Goal: Information Seeking & Learning: Learn about a topic

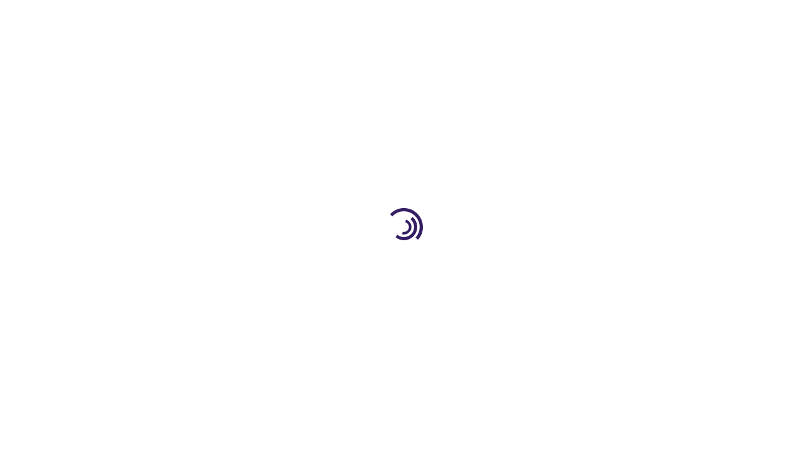
scroll to position [1684, 0]
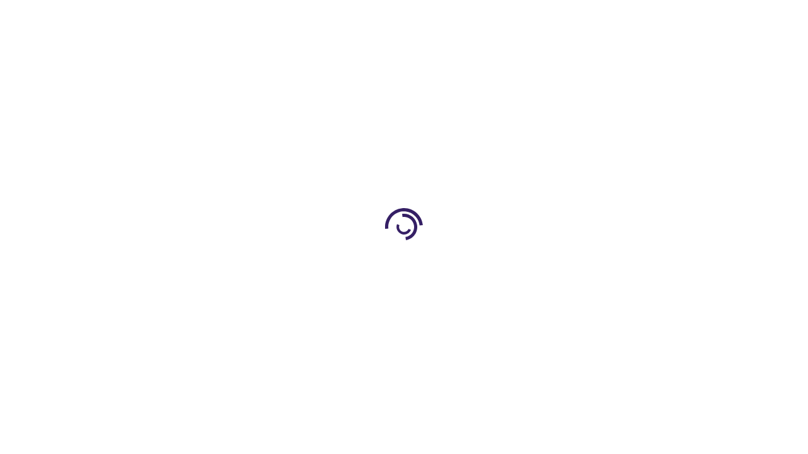
scroll to position [1742, 0]
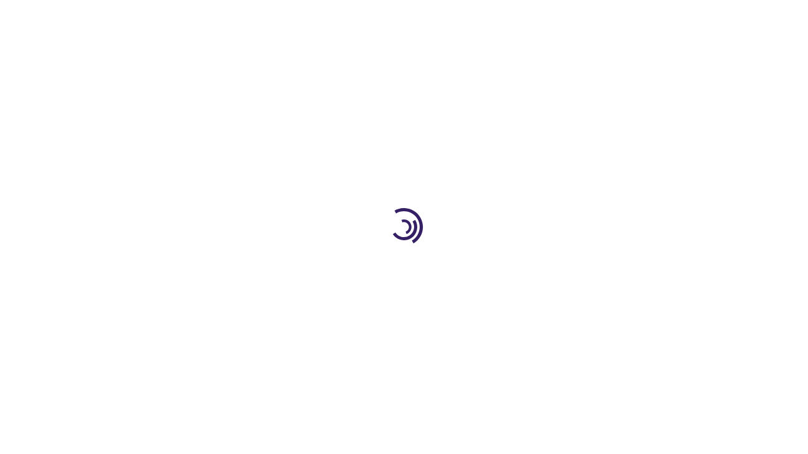
scroll to position [325, 0]
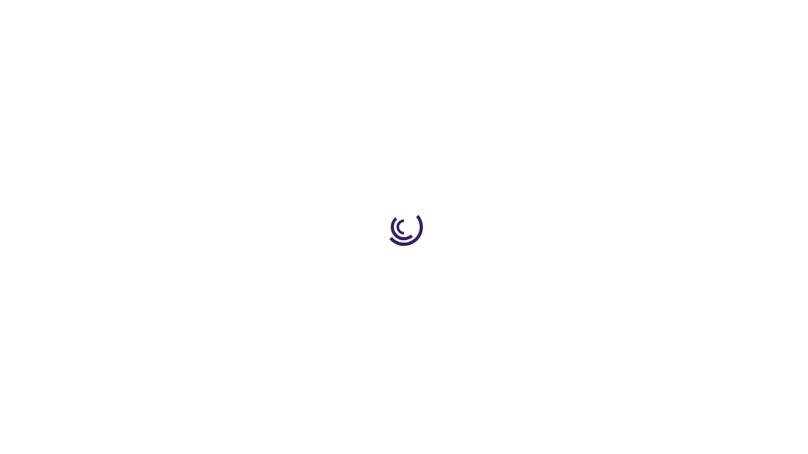
scroll to position [567, 0]
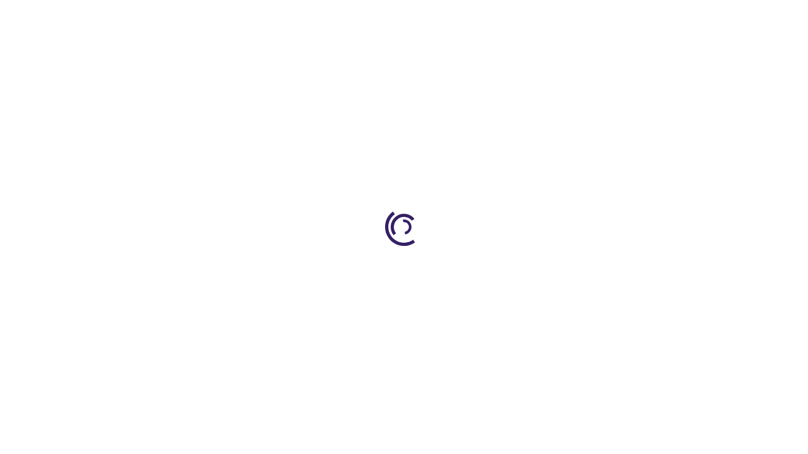
scroll to position [1823, 0]
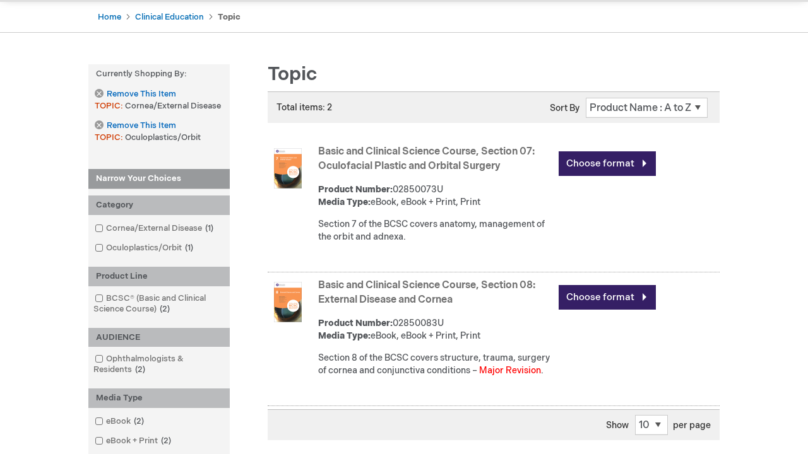
scroll to position [723, 0]
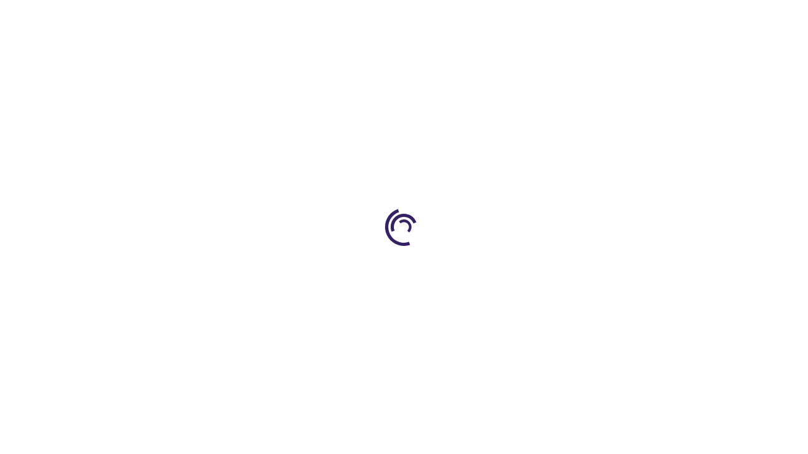
scroll to position [1884, 0]
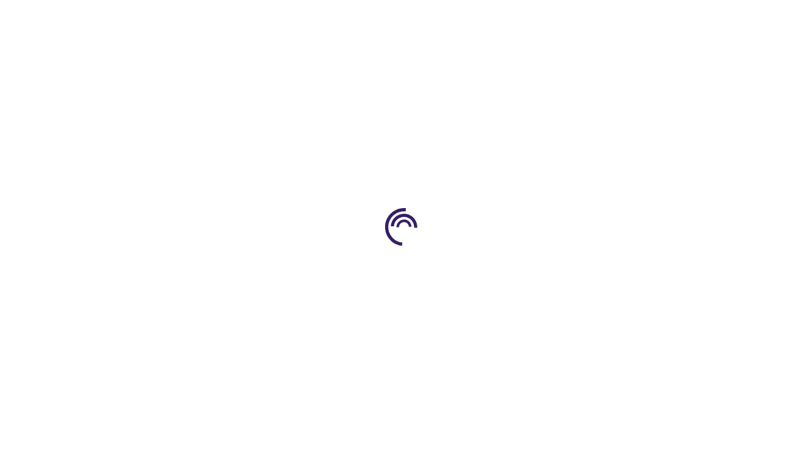
scroll to position [2088, 0]
type input "1"
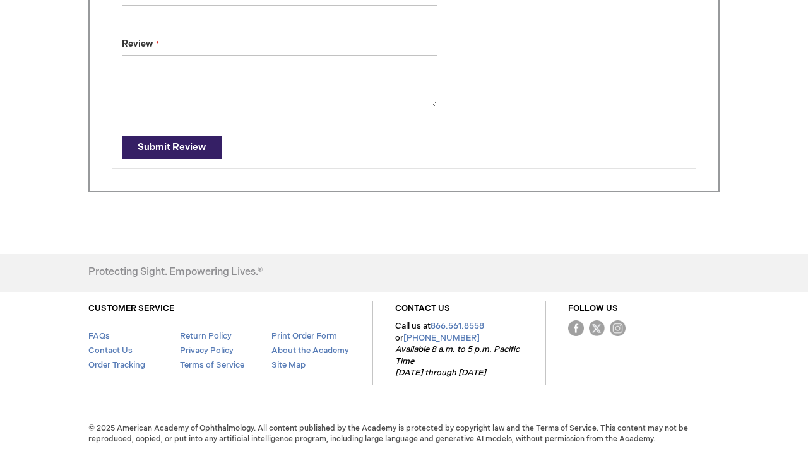
type input "Jonathan"
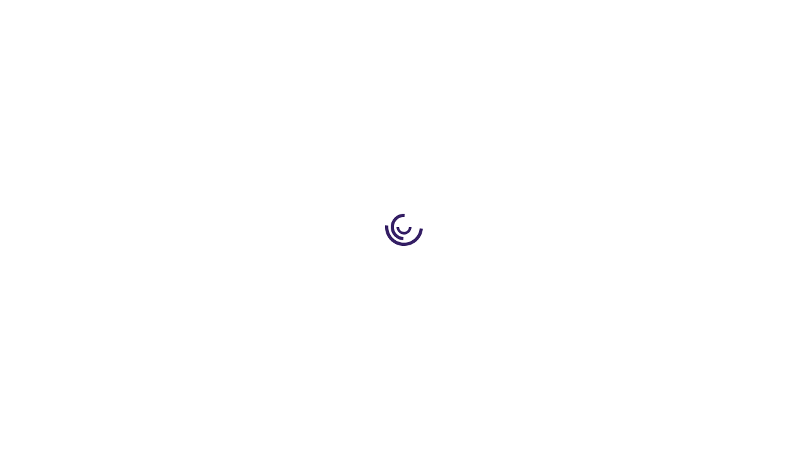
scroll to position [1700, 0]
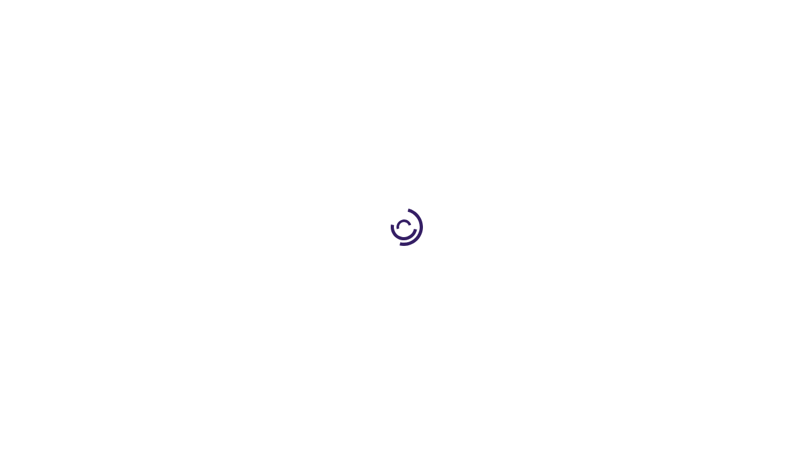
scroll to position [1735, 0]
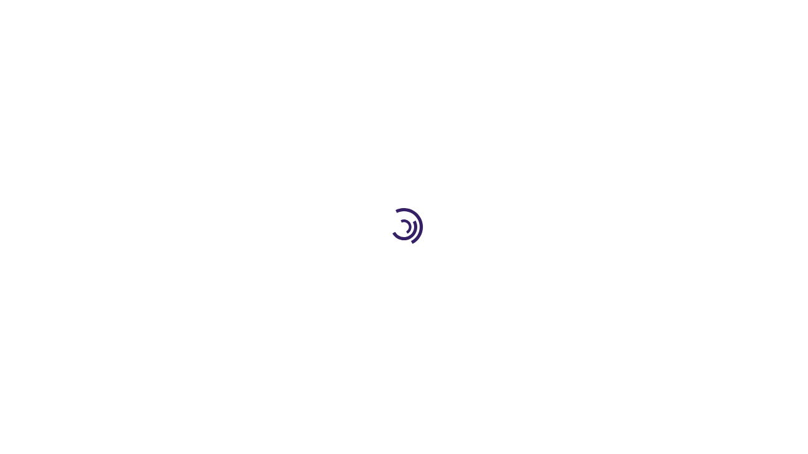
scroll to position [325, 0]
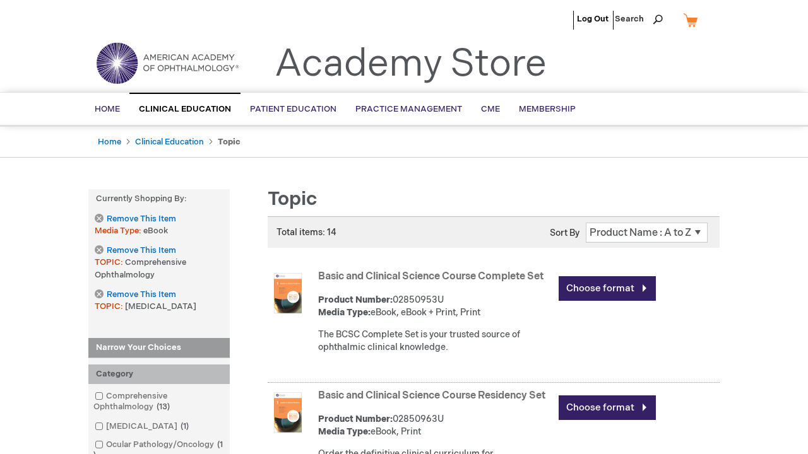
scroll to position [1926, 0]
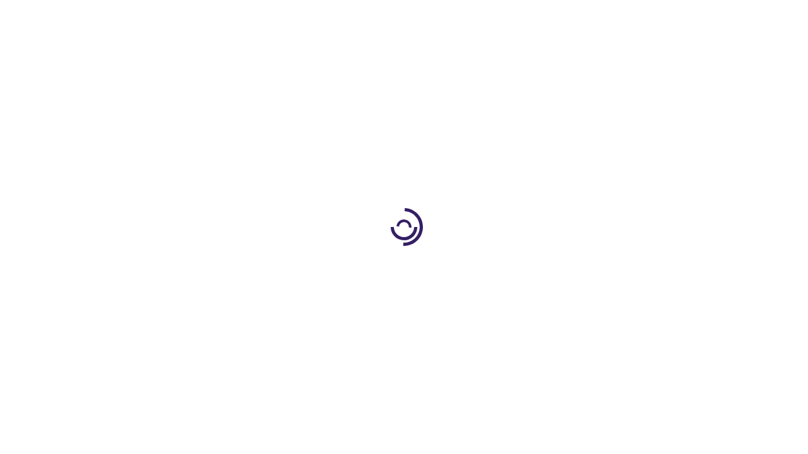
scroll to position [994, 0]
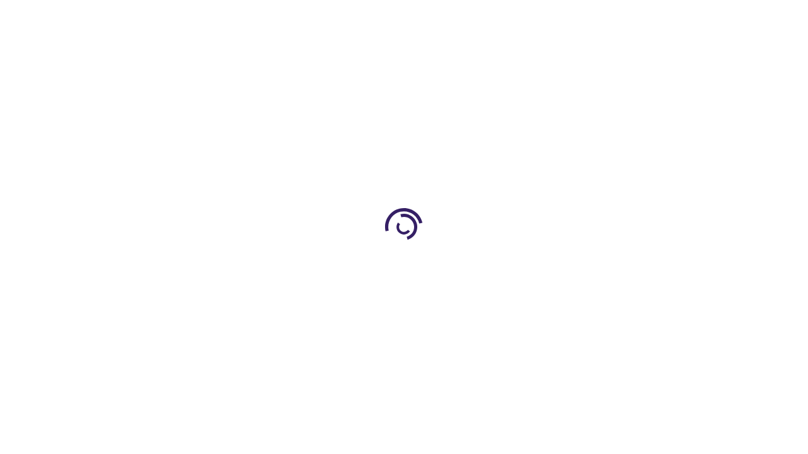
scroll to position [132, 0]
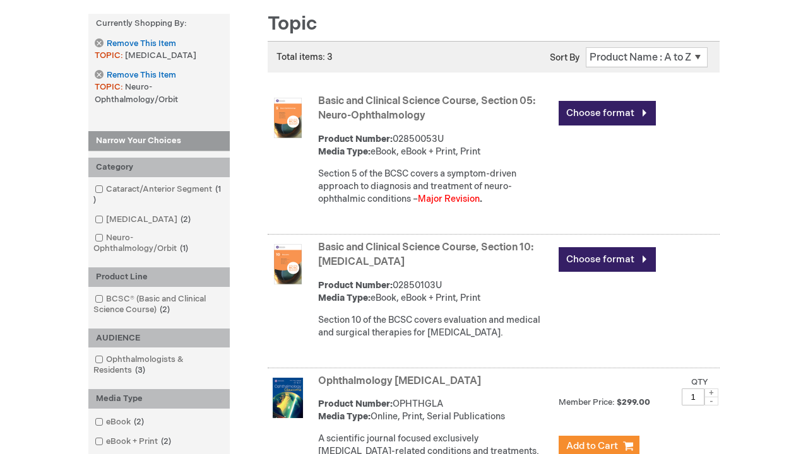
scroll to position [2023, 0]
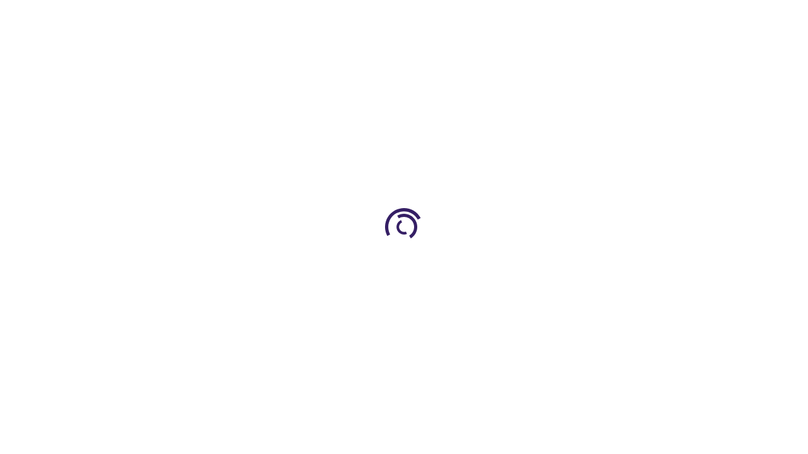
scroll to position [1876, 0]
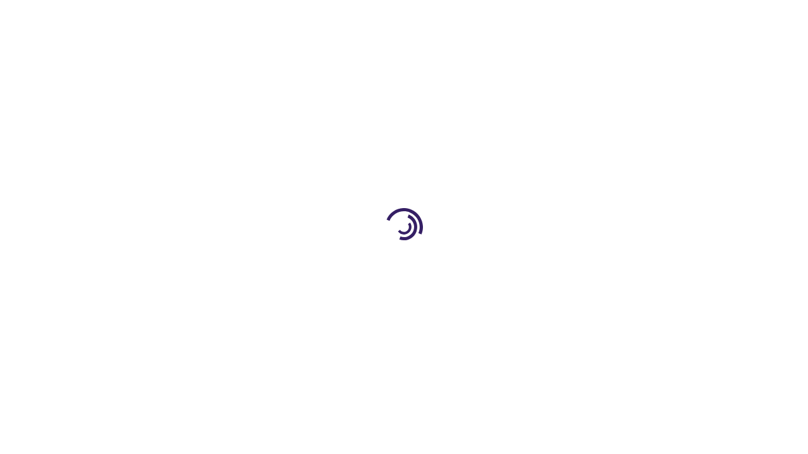
scroll to position [1549, 0]
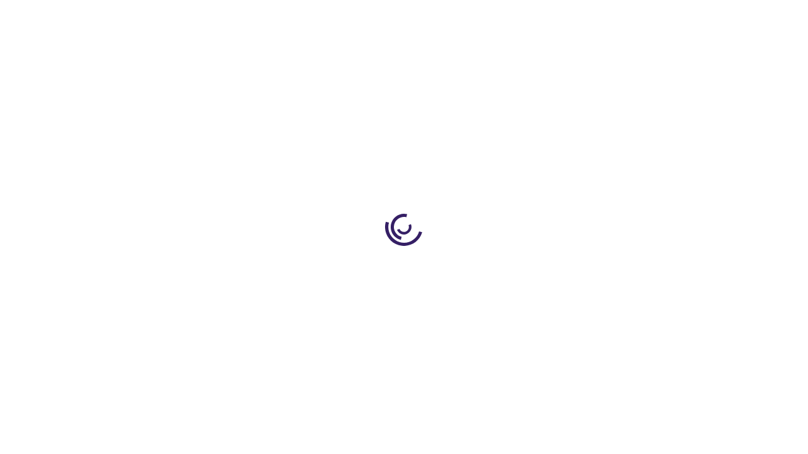
scroll to position [325, 0]
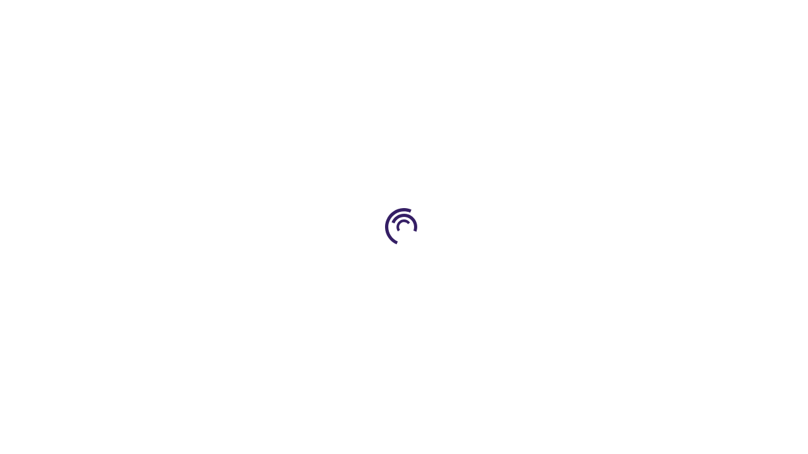
scroll to position [1823, 0]
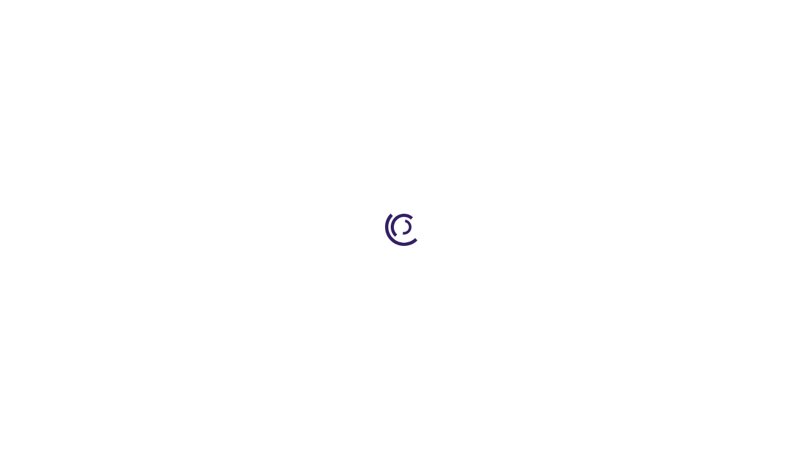
scroll to position [1696, 0]
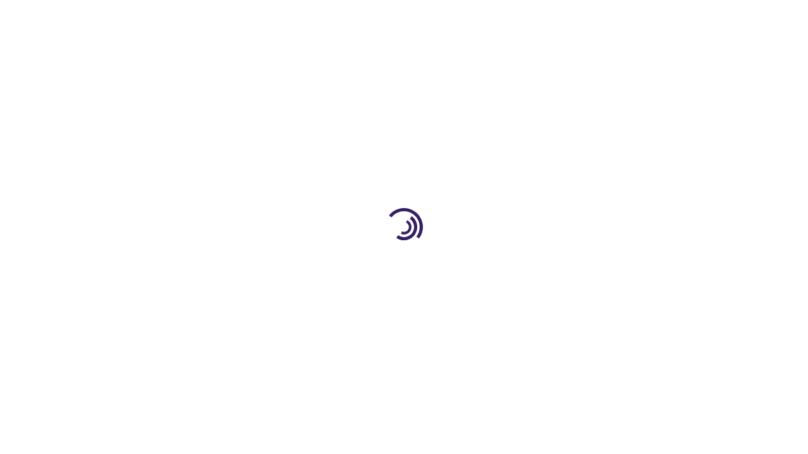
scroll to position [2019, 0]
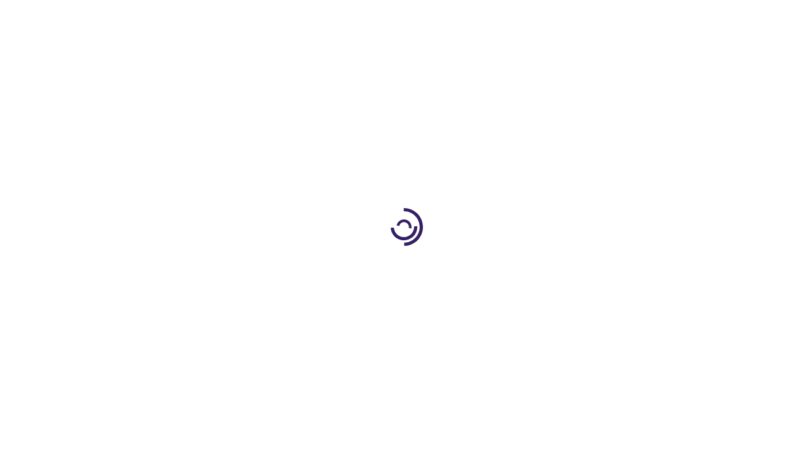
scroll to position [1796, 0]
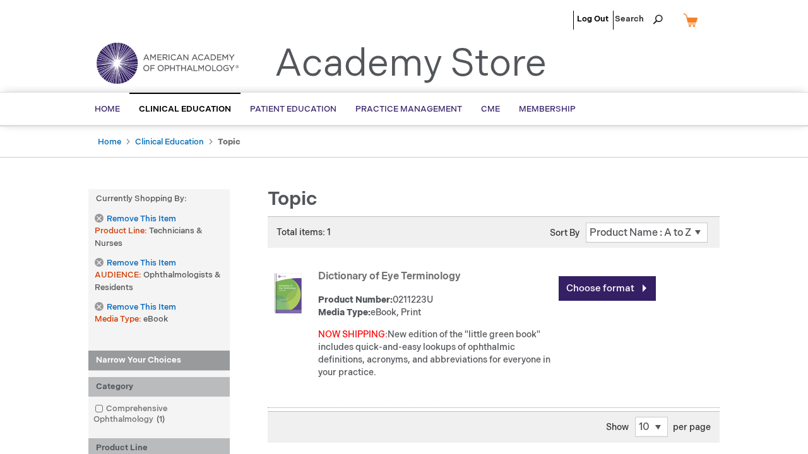
scroll to position [560, 0]
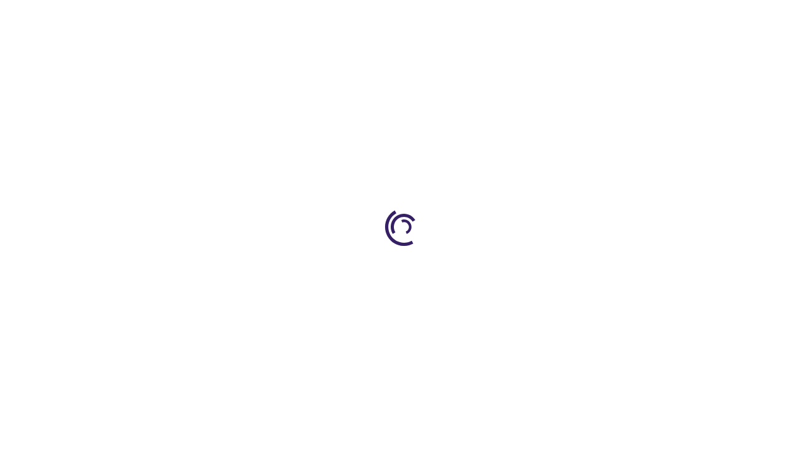
scroll to position [1848, 0]
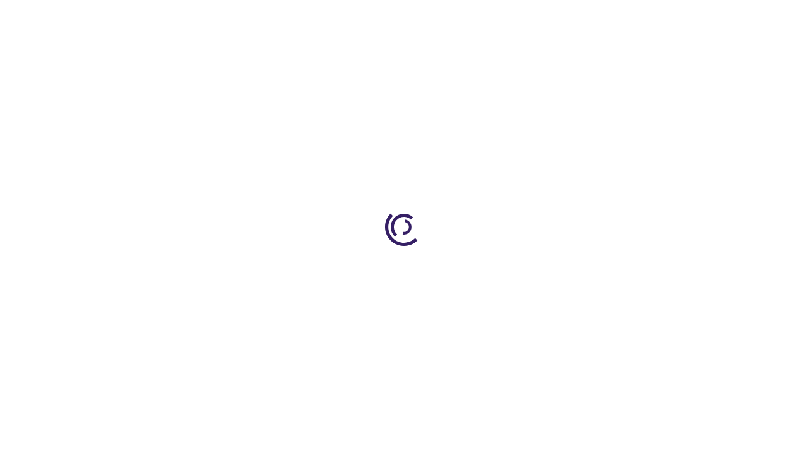
scroll to position [2745, 0]
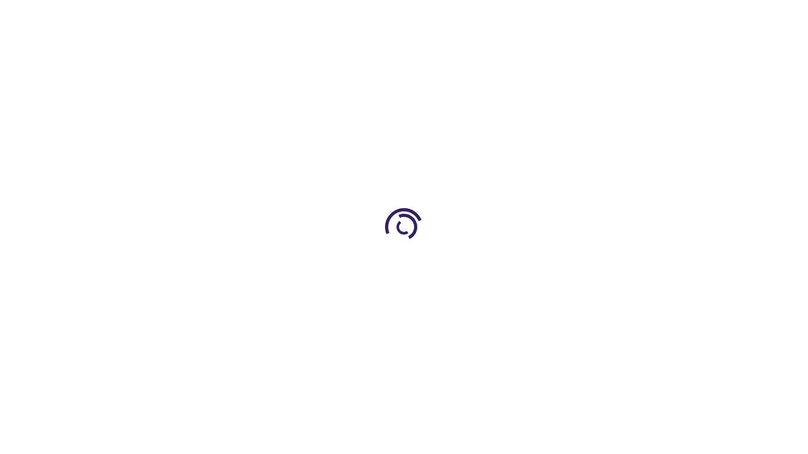
scroll to position [325, 0]
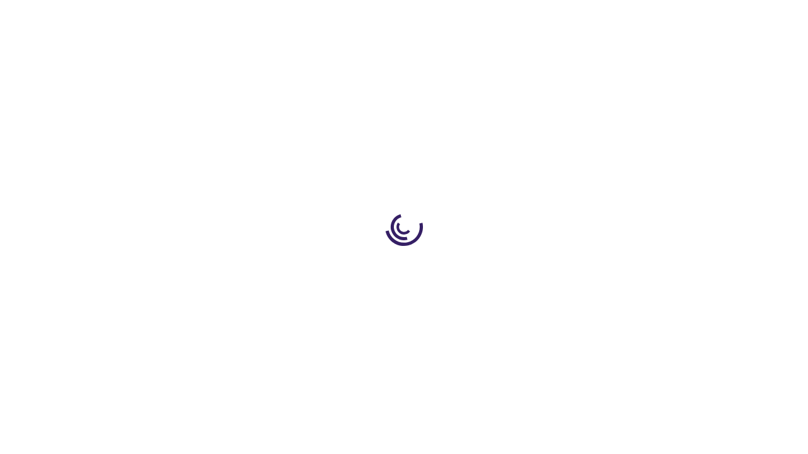
scroll to position [1785, 0]
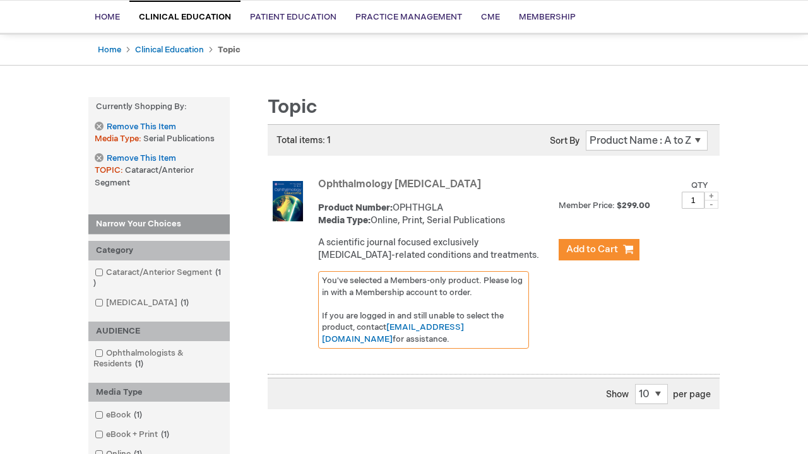
scroll to position [132, 0]
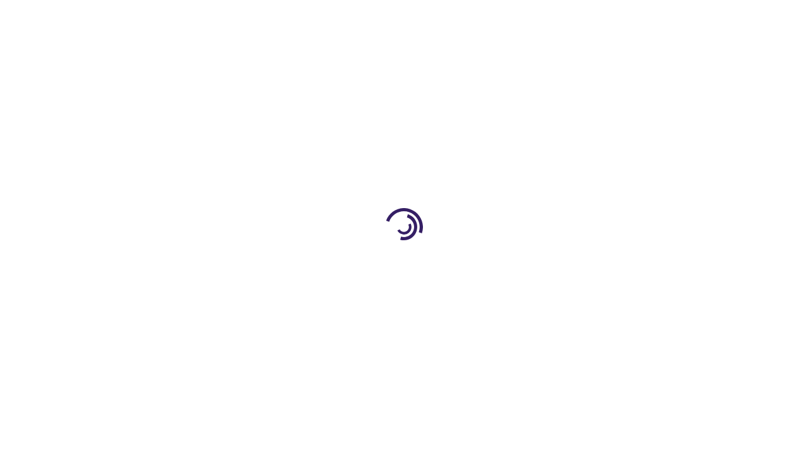
scroll to position [1257, 0]
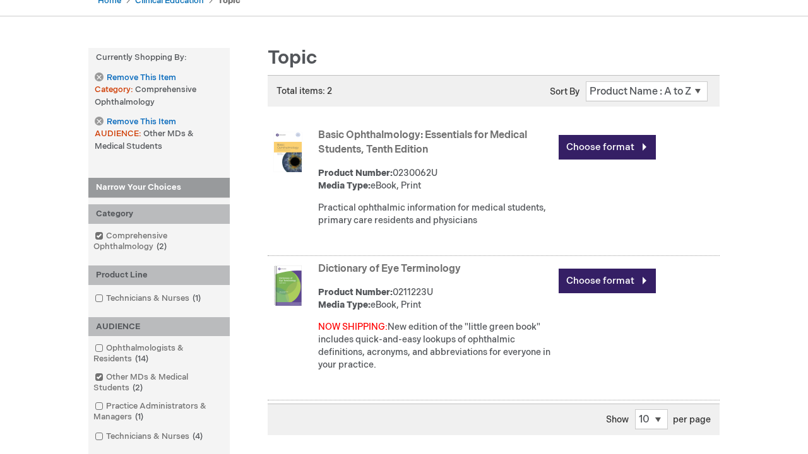
scroll to position [142, 0]
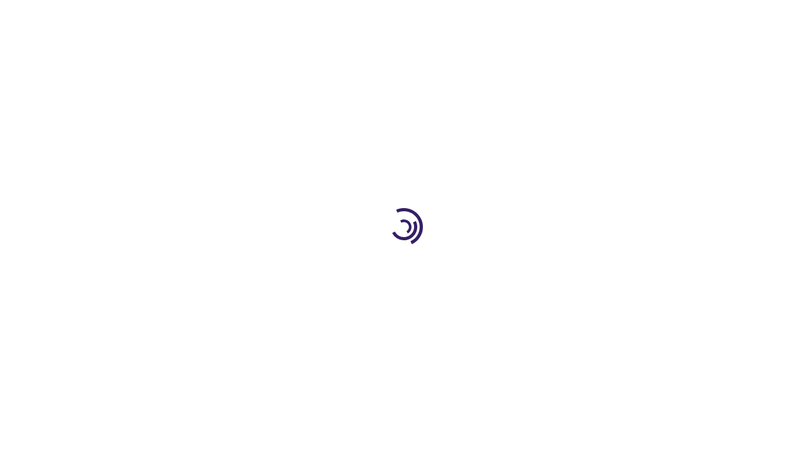
scroll to position [1276, 0]
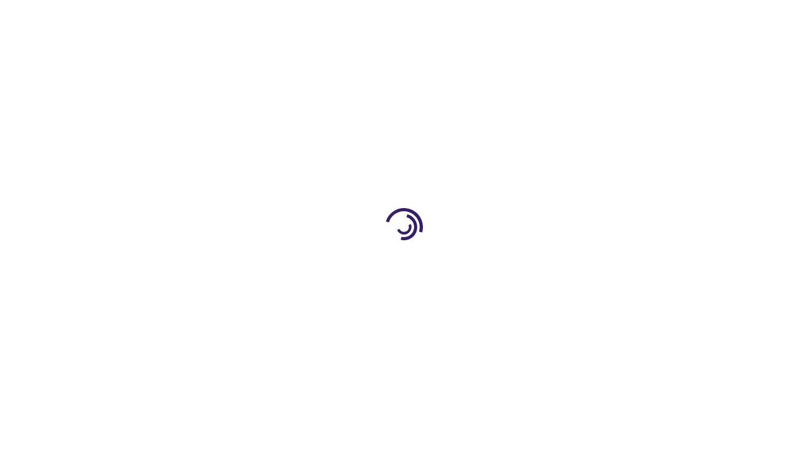
scroll to position [1385, 0]
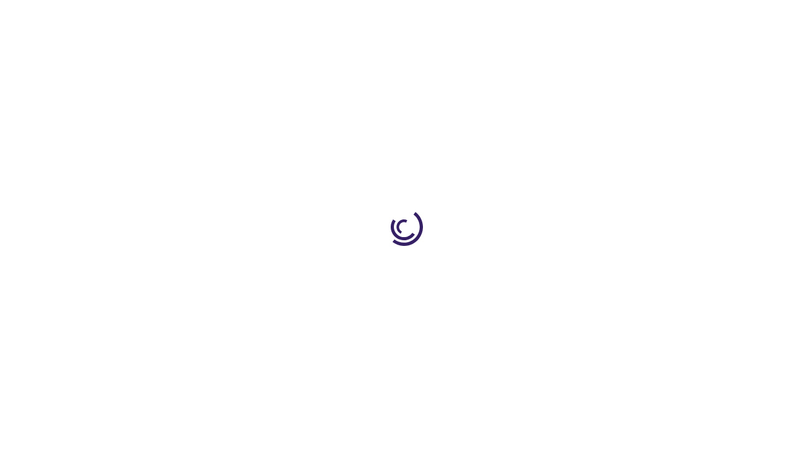
scroll to position [325, 0]
